Goal: Check status: Check status

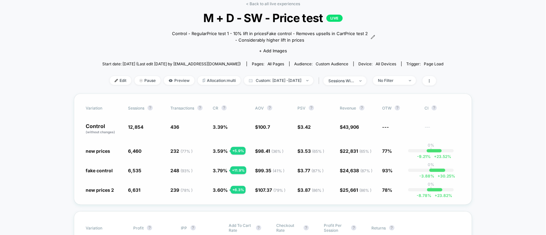
scroll to position [43, 0]
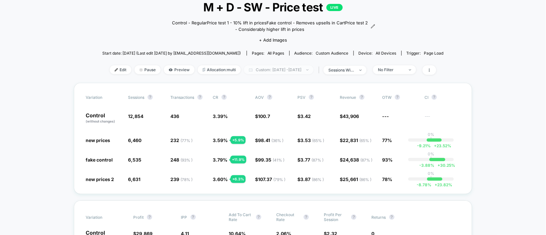
click at [258, 71] on span "Custom: [DATE] - [DATE]" at bounding box center [278, 69] width 69 height 9
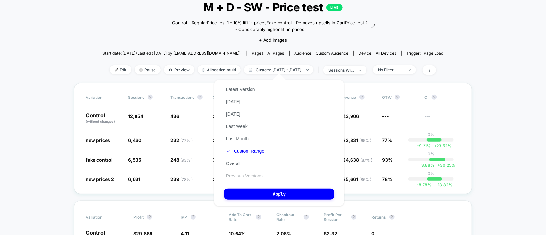
click at [238, 178] on button "Previous Versions" at bounding box center [244, 176] width 40 height 6
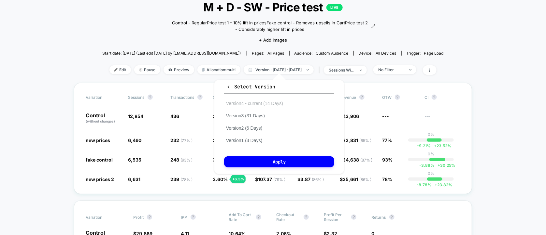
click at [236, 104] on button "Version 4 - current (14 Days)" at bounding box center [254, 104] width 61 height 6
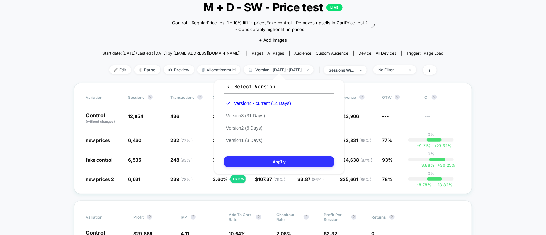
click at [271, 162] on button "Apply" at bounding box center [279, 162] width 110 height 11
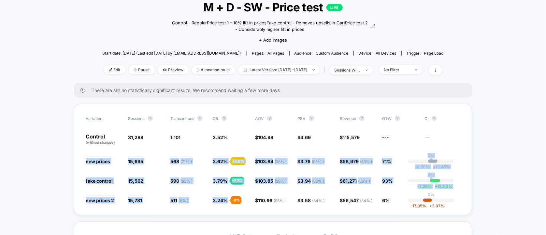
drag, startPoint x: 81, startPoint y: 152, endPoint x: 245, endPoint y: 196, distance: 169.9
click at [245, 196] on div "Variation Sessions ? Transactions ? CR ? AOV ? PSV ? Revenue ? OTW ? CI ? Contr…" at bounding box center [273, 159] width 398 height 111
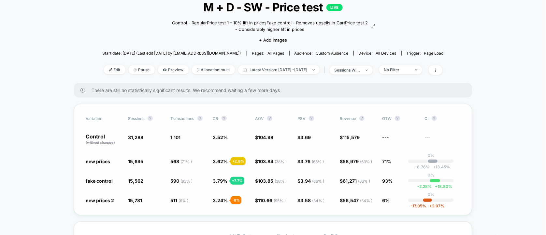
click at [252, 209] on div "Variation Sessions ? Transactions ? CR ? AOV ? PSV ? Revenue ? OTW ? CI ? Contr…" at bounding box center [273, 159] width 398 height 111
drag, startPoint x: 175, startPoint y: 52, endPoint x: 192, endPoint y: 52, distance: 16.9
click at [192, 52] on span "Start date: [DATE] (Last edit [DATE] by [EMAIL_ADDRESS][DOMAIN_NAME])" at bounding box center [171, 53] width 138 height 5
click at [270, 69] on span "Latest Version: [DATE] - [DATE]" at bounding box center [278, 69] width 81 height 9
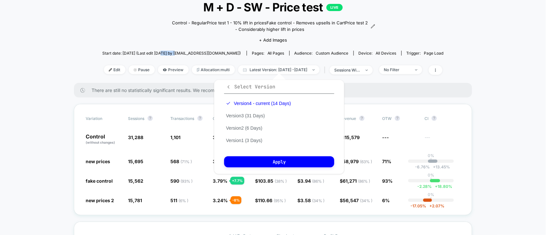
click at [228, 87] on icon "button" at bounding box center [228, 87] width 5 height 5
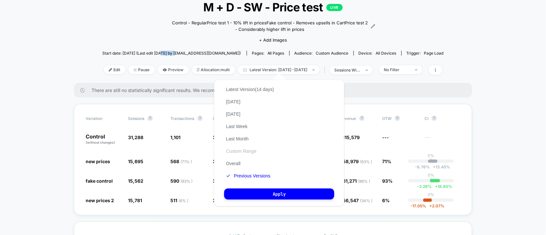
click at [235, 151] on button "Custom Range" at bounding box center [241, 151] width 34 height 6
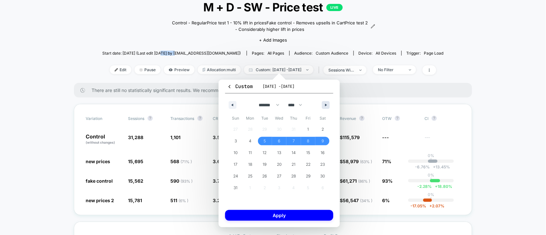
click at [325, 104] on icon "button" at bounding box center [326, 105] width 3 height 3
select select "*"
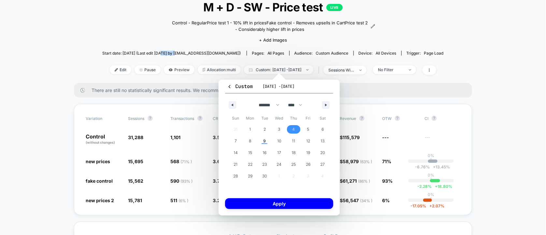
click at [293, 129] on span "4" at bounding box center [293, 130] width 3 height 12
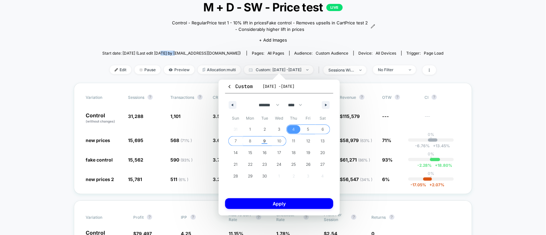
click at [265, 141] on span "9" at bounding box center [264, 141] width 3 height 12
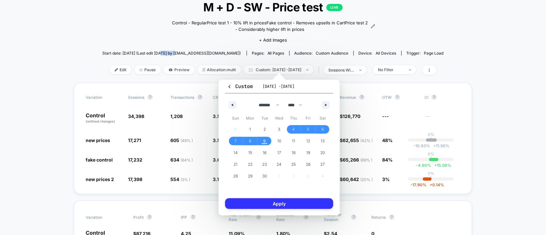
click at [271, 206] on button "Apply" at bounding box center [279, 204] width 108 height 11
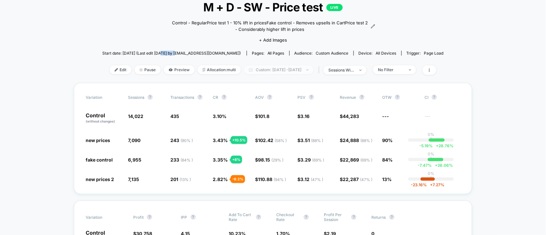
click at [279, 70] on span "Custom: [DATE] - [DATE]" at bounding box center [278, 69] width 69 height 9
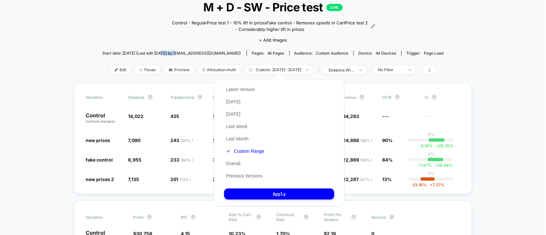
click at [246, 153] on button "Custom Range" at bounding box center [245, 151] width 42 height 6
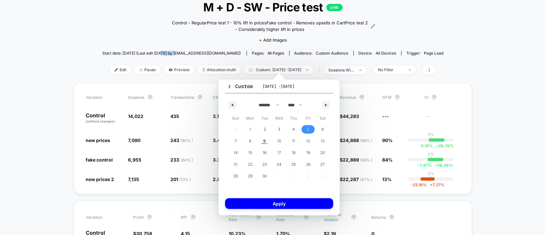
click at [305, 129] on span "5" at bounding box center [308, 129] width 15 height 8
click at [263, 142] on span "9" at bounding box center [264, 141] width 3 height 12
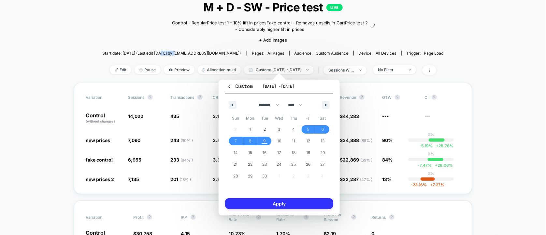
click at [277, 199] on button "Apply" at bounding box center [279, 204] width 108 height 11
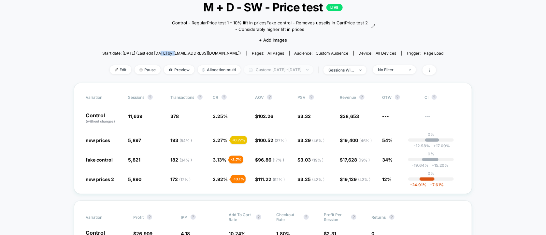
click at [273, 69] on span "Custom: [DATE] - [DATE]" at bounding box center [278, 69] width 69 height 9
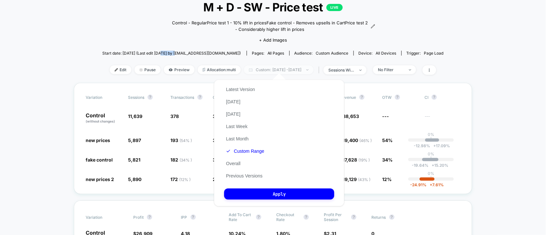
click at [254, 71] on span "Custom: [DATE] - [DATE]" at bounding box center [278, 69] width 69 height 9
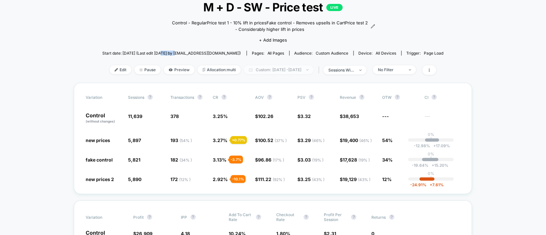
click at [254, 70] on span "Custom: [DATE] - [DATE]" at bounding box center [278, 69] width 69 height 9
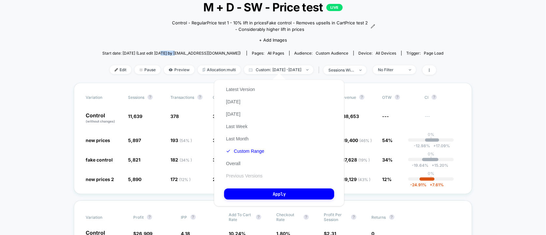
click at [244, 178] on button "Previous Versions" at bounding box center [244, 176] width 40 height 6
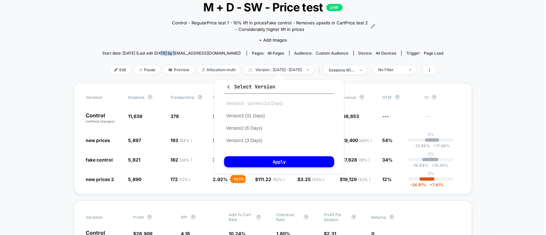
click at [257, 104] on button "Version 4 - current (14 Days)" at bounding box center [254, 104] width 61 height 6
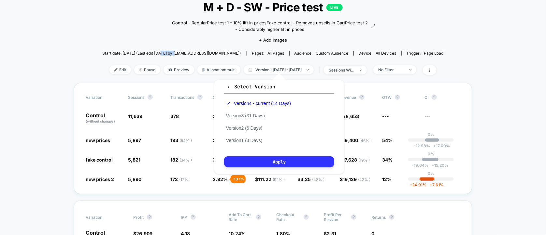
click at [272, 163] on button "Apply" at bounding box center [279, 162] width 110 height 11
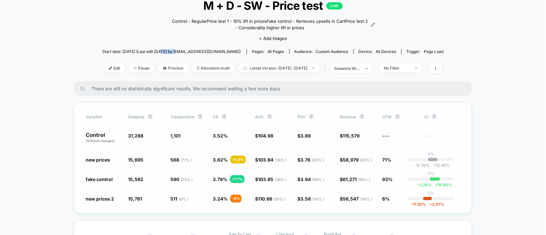
scroll to position [43, 0]
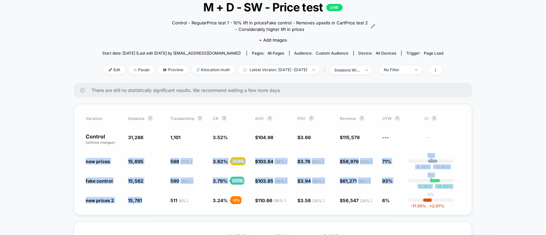
drag, startPoint x: 82, startPoint y: 154, endPoint x: 144, endPoint y: 207, distance: 81.2
click at [153, 201] on div "Variation Sessions ? Transactions ? CR ? AOV ? PSV ? Revenue ? OTW ? CI ? Contr…" at bounding box center [273, 159] width 398 height 111
click at [135, 210] on div "Variation Sessions ? Transactions ? CR ? AOV ? PSV ? Revenue ? OTW ? CI ? Contr…" at bounding box center [273, 159] width 398 height 111
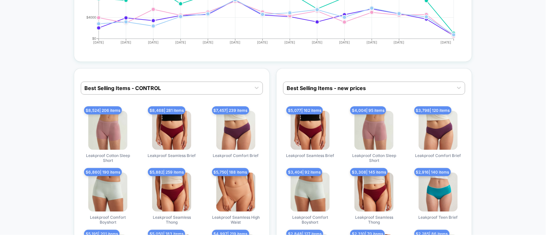
scroll to position [1997, 0]
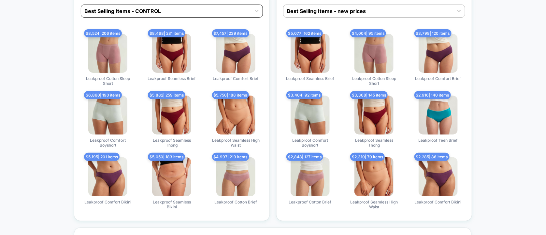
click at [167, 8] on div at bounding box center [165, 11] width 163 height 8
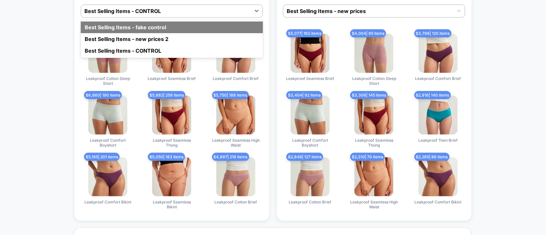
click at [132, 21] on div "Best Selling Items - fake control" at bounding box center [172, 27] width 182 height 12
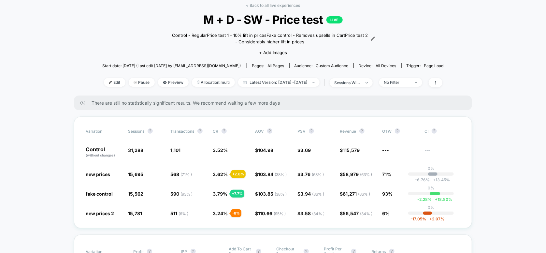
scroll to position [43, 0]
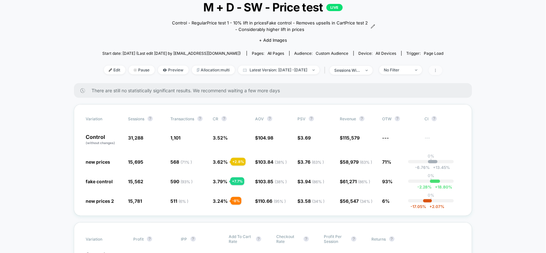
click at [442, 72] on span at bounding box center [435, 69] width 14 height 9
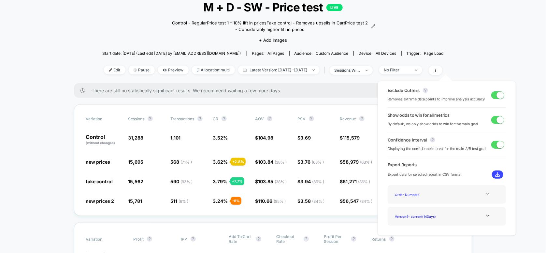
click at [487, 193] on icon at bounding box center [487, 193] width 5 height 5
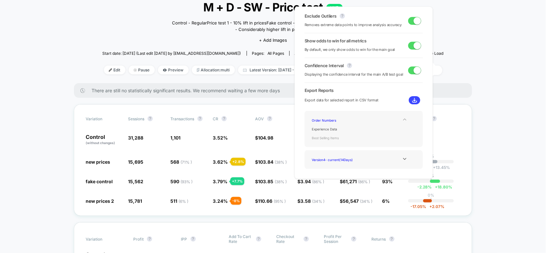
click at [328, 139] on div "Best Selling Items" at bounding box center [335, 137] width 52 height 9
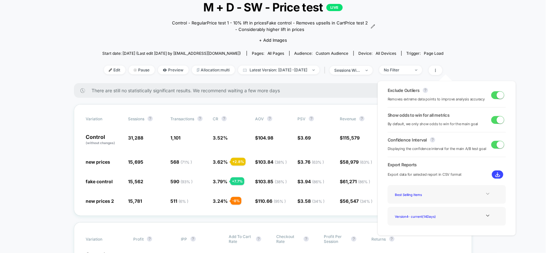
click at [457, 216] on div "Version 4 - current ( 14 Days)" at bounding box center [446, 216] width 108 height 9
click at [418, 216] on div "Version 4 - current ( 14 Days)" at bounding box center [418, 216] width 52 height 9
click at [495, 173] on img at bounding box center [497, 174] width 5 height 5
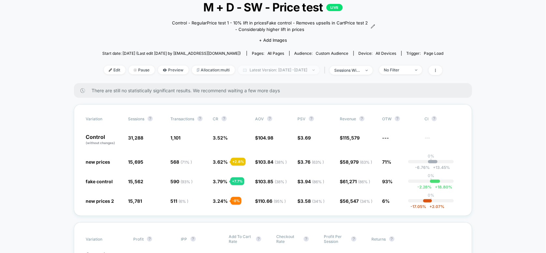
click at [267, 68] on span "Latest Version: [DATE] - [DATE]" at bounding box center [278, 69] width 81 height 9
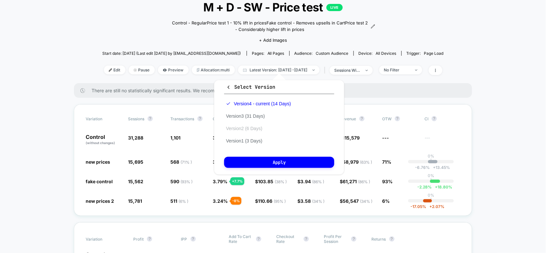
click at [236, 128] on button "Version 2 (6 Days)" at bounding box center [244, 128] width 40 height 6
click at [245, 157] on div "Select Version Version 4 - current (14 Days) Version 3 (31 Days) Version 2 (6 D…" at bounding box center [279, 127] width 130 height 95
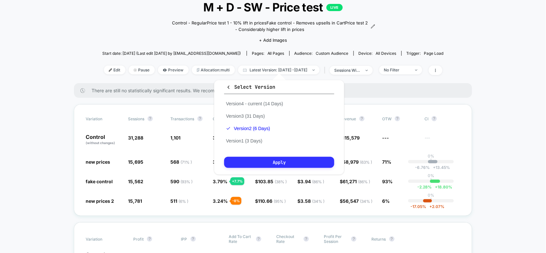
click at [277, 163] on button "Apply" at bounding box center [279, 162] width 110 height 11
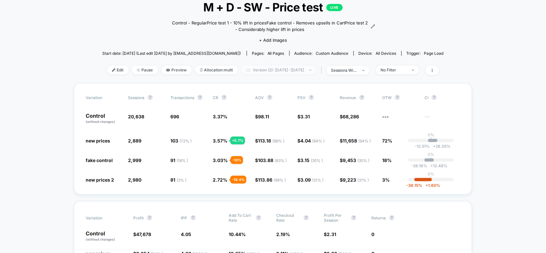
click at [257, 66] on span "Version (2): [DATE] - [DATE]" at bounding box center [278, 69] width 75 height 9
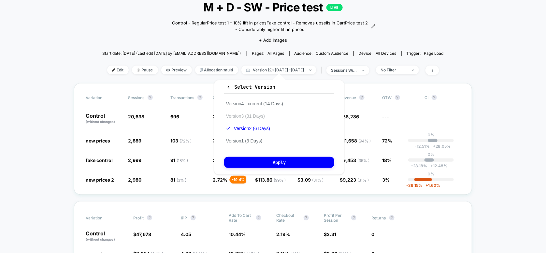
click at [236, 118] on button "Version 3 (31 Days)" at bounding box center [245, 116] width 43 height 6
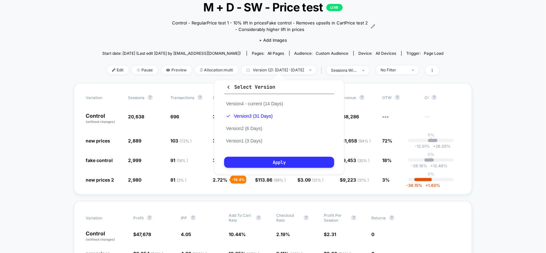
click at [245, 162] on button "Apply" at bounding box center [279, 162] width 110 height 11
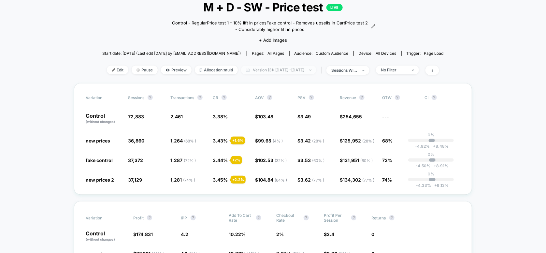
click at [261, 65] on span "Version (3): [DATE] - [DATE]" at bounding box center [278, 69] width 75 height 9
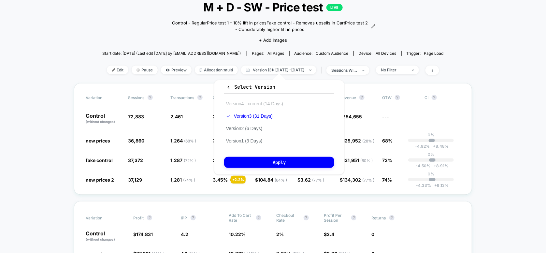
click at [250, 104] on button "Version 4 - current (14 Days)" at bounding box center [254, 104] width 61 height 6
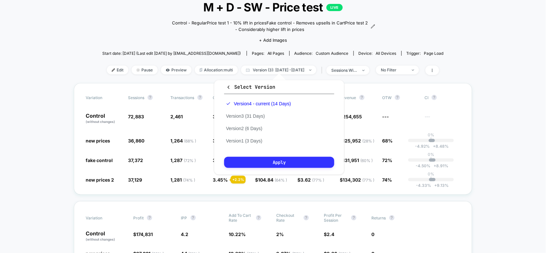
click at [261, 160] on button "Apply" at bounding box center [279, 162] width 110 height 11
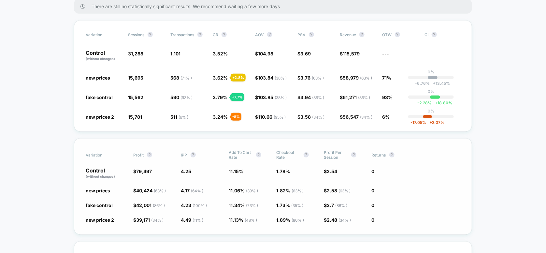
scroll to position [130, 0]
